Goal: Information Seeking & Learning: Check status

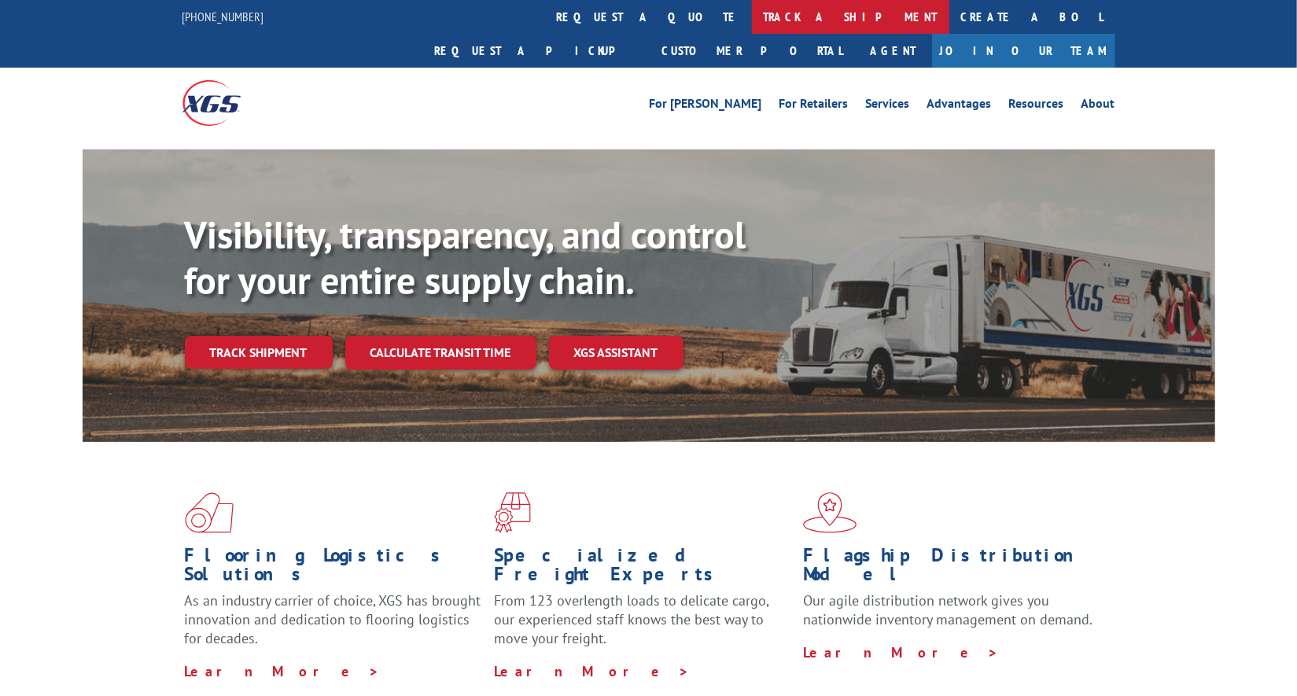
click at [752, 16] on link "track a shipment" at bounding box center [850, 17] width 197 height 34
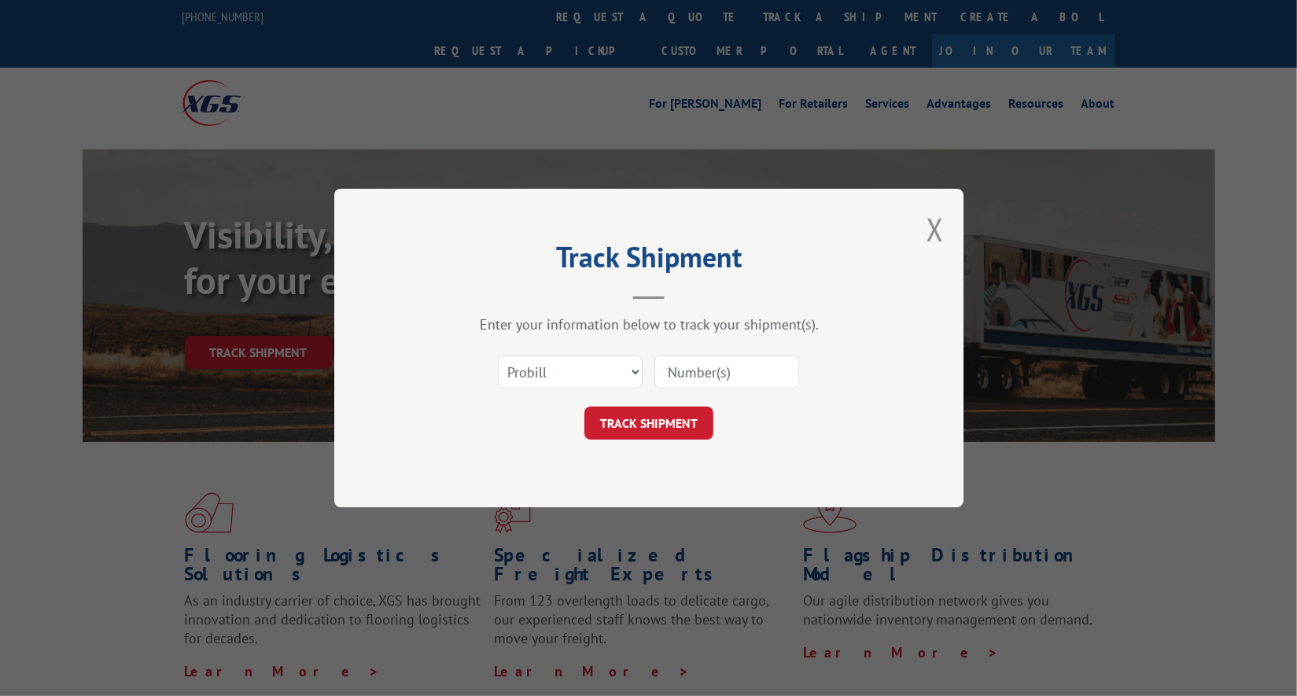
click at [732, 378] on input at bounding box center [727, 372] width 145 height 33
paste input "17512634"
type input "17512634"
click at [679, 423] on button "TRACK SHIPMENT" at bounding box center [649, 423] width 129 height 33
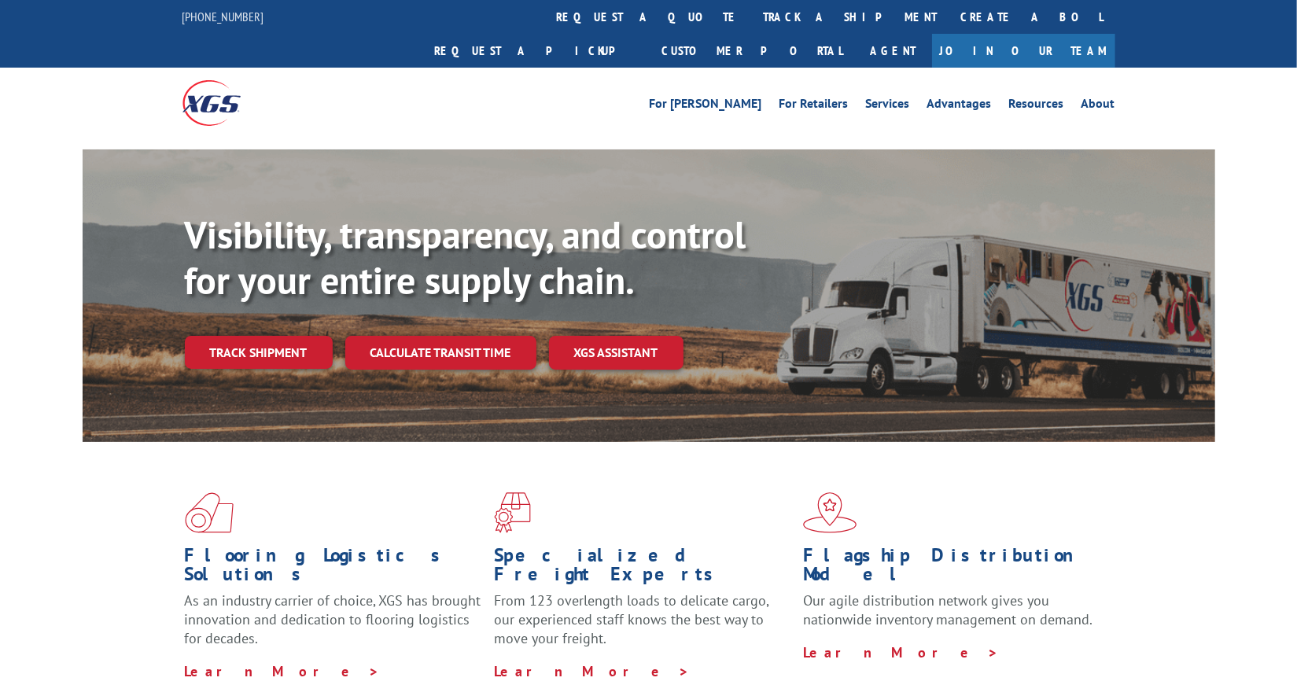
drag, startPoint x: 594, startPoint y: 15, endPoint x: 606, endPoint y: 28, distance: 17.3
click at [752, 15] on link "track a shipment" at bounding box center [850, 17] width 197 height 34
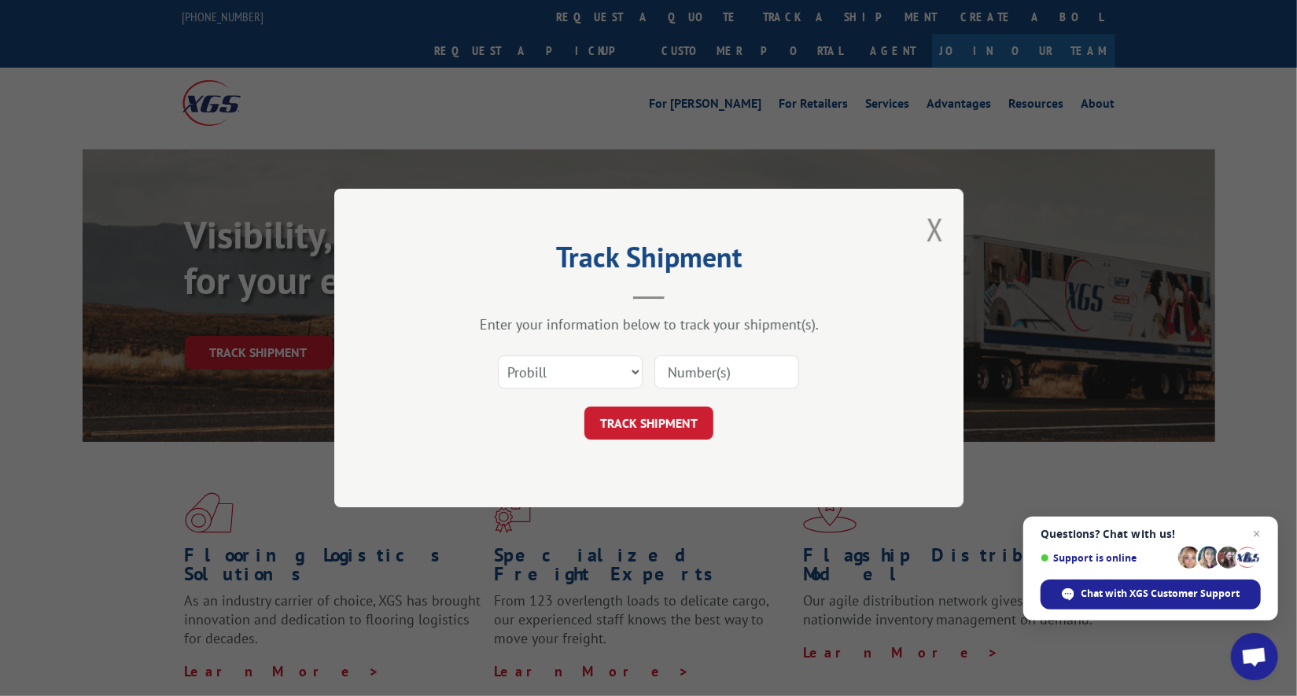
click at [722, 378] on input at bounding box center [727, 372] width 145 height 33
paste input "17512616"
type input "17512616"
click at [692, 426] on button "TRACK SHIPMENT" at bounding box center [649, 423] width 129 height 33
